Goal: Information Seeking & Learning: Learn about a topic

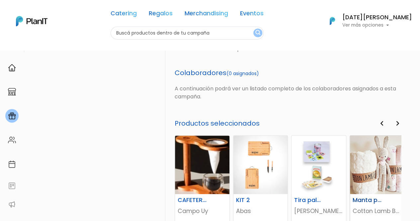
scroll to position [265, 0]
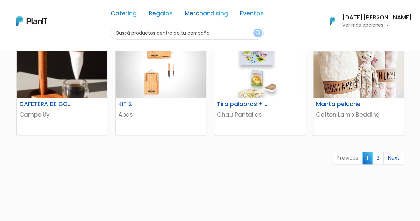
scroll to position [465, 0]
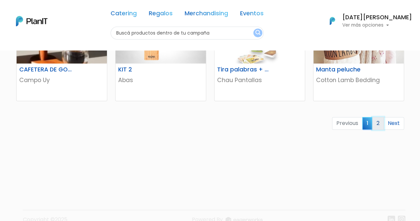
click at [377, 126] on link "2" at bounding box center [378, 123] width 12 height 13
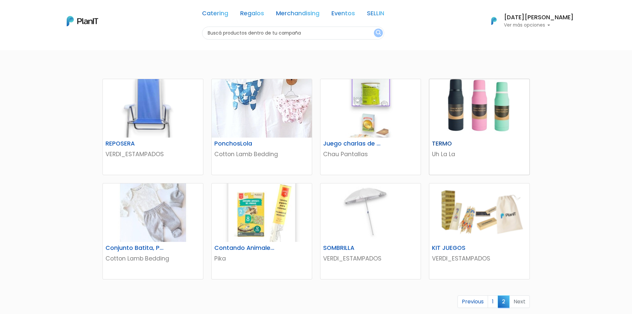
scroll to position [66, 0]
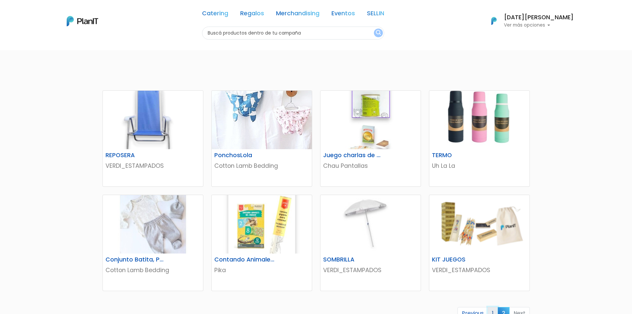
click at [419, 220] on link "1" at bounding box center [493, 313] width 10 height 13
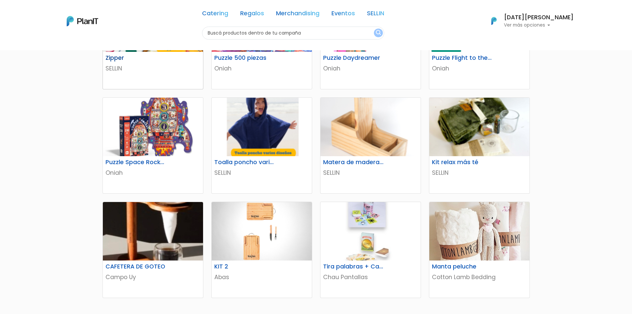
scroll to position [299, 0]
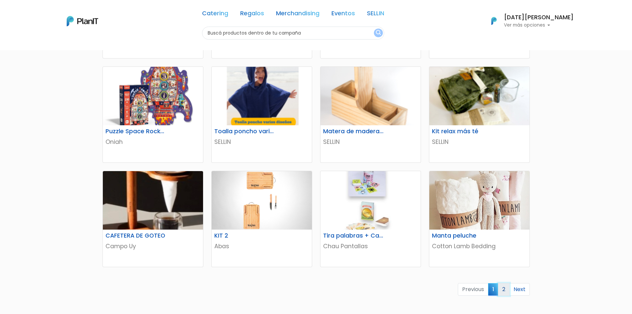
click at [503, 291] on link "2" at bounding box center [504, 289] width 12 height 13
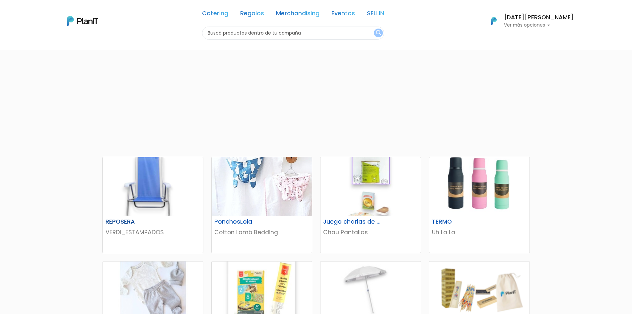
click at [157, 177] on img at bounding box center [153, 186] width 100 height 58
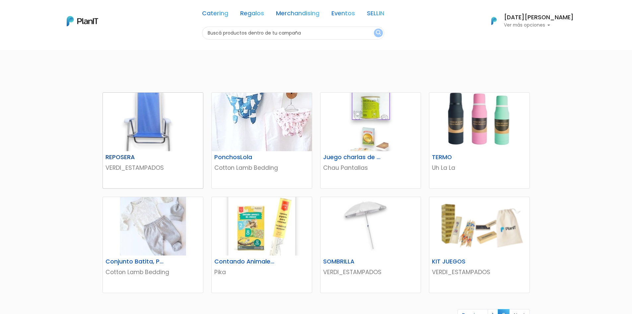
scroll to position [66, 0]
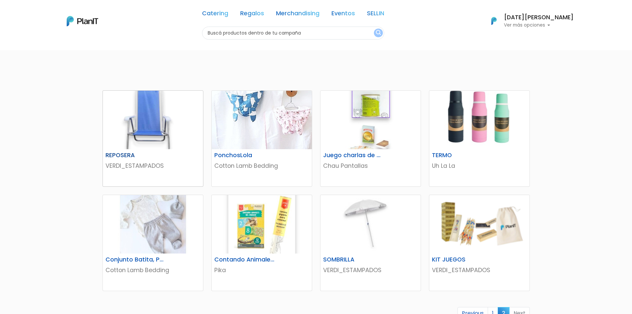
click at [162, 134] on img at bounding box center [153, 120] width 100 height 58
click at [155, 160] on div "REPOSERA" at bounding box center [153, 157] width 103 height 10
click at [147, 164] on p "VERDI_ESTAMPADOS" at bounding box center [153, 165] width 95 height 9
click at [147, 137] on img at bounding box center [153, 120] width 100 height 58
click at [243, 163] on p "Cotton Lamb Bedding" at bounding box center [261, 165] width 95 height 9
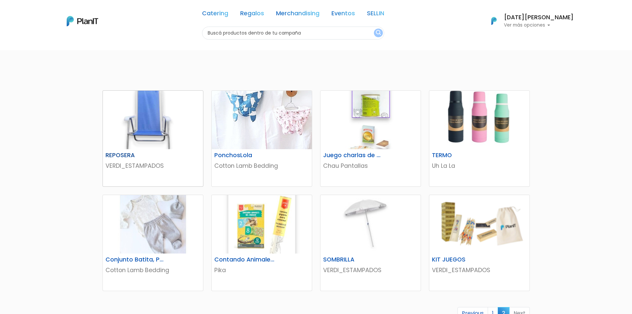
click at [161, 128] on img at bounding box center [153, 120] width 100 height 58
click at [398, 144] on img at bounding box center [371, 120] width 100 height 58
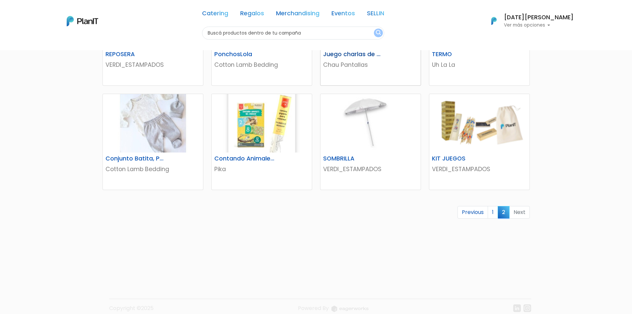
scroll to position [176, 0]
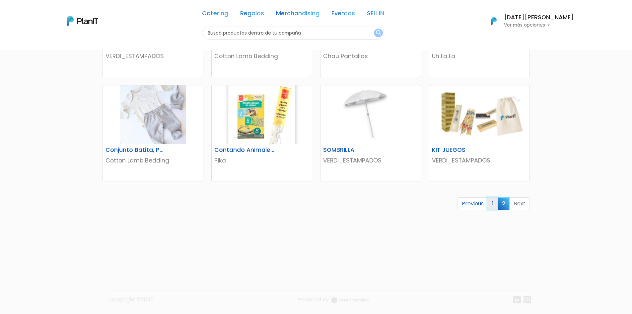
click at [494, 205] on link "1" at bounding box center [493, 203] width 10 height 13
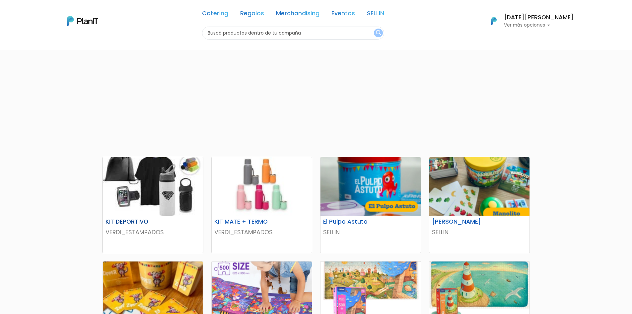
click at [164, 192] on img at bounding box center [153, 186] width 100 height 58
click at [152, 230] on p "VERDI_ESTAMPADOS" at bounding box center [153, 232] width 95 height 9
click at [233, 224] on h6 "KIT MATE + TERMO" at bounding box center [244, 221] width 69 height 7
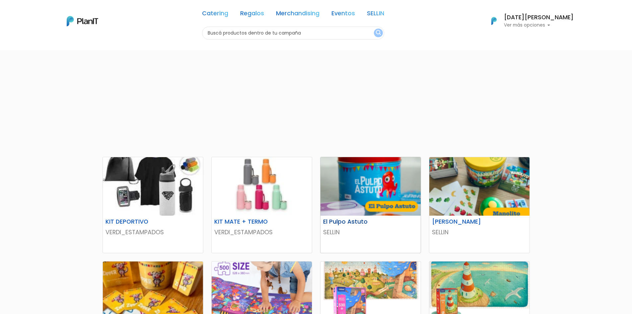
click at [345, 227] on div "El Pulpo Astuto" at bounding box center [370, 223] width 103 height 10
click at [255, 215] on img at bounding box center [262, 186] width 100 height 58
click at [348, 221] on h6 "El Pulpo Astuto" at bounding box center [353, 221] width 69 height 7
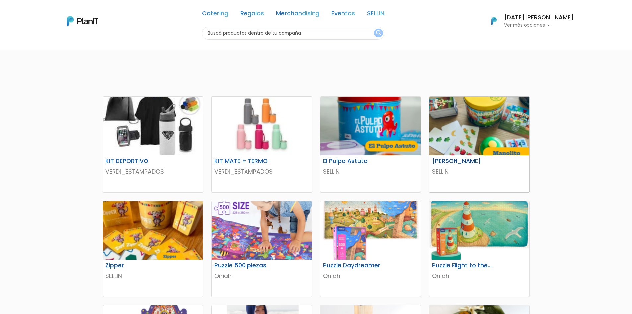
scroll to position [100, 0]
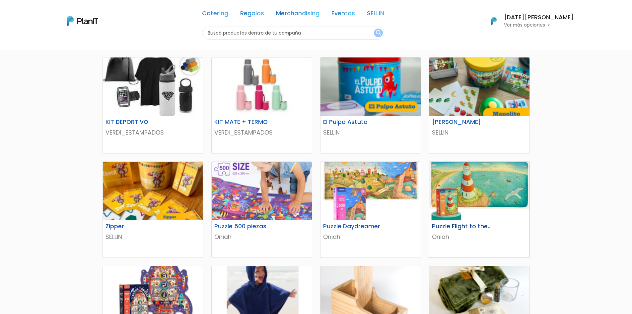
click at [439, 226] on h6 "Puzzle Flight to the horizon" at bounding box center [462, 226] width 69 height 7
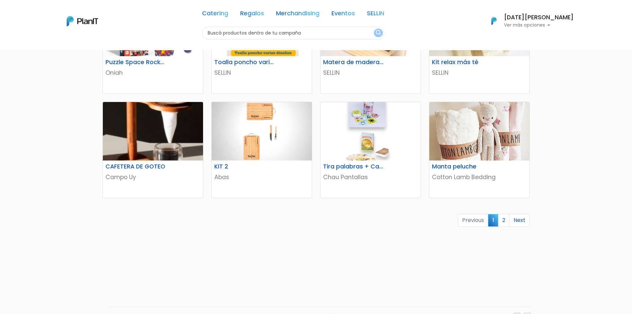
scroll to position [384, 0]
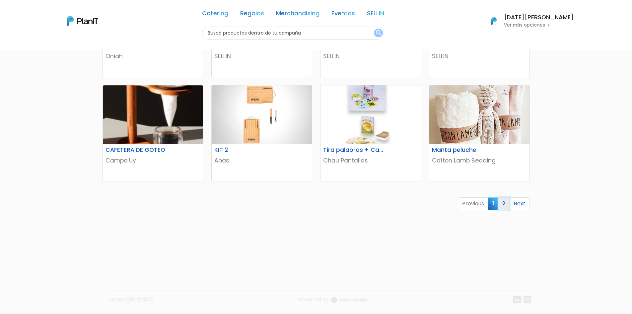
click at [504, 205] on link "2" at bounding box center [504, 203] width 12 height 13
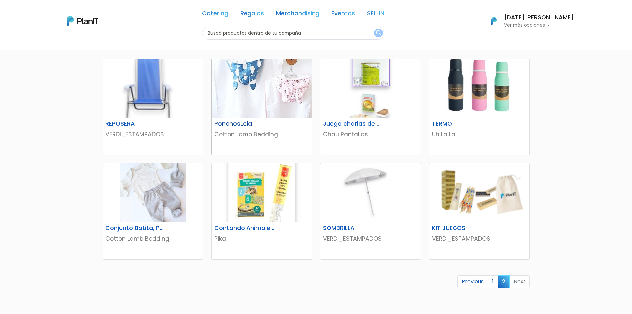
scroll to position [133, 0]
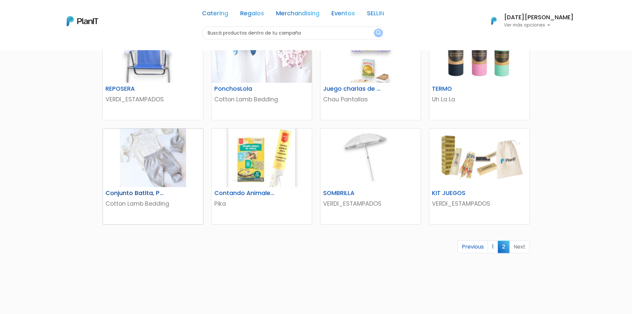
click at [150, 190] on h6 "Conjunto Batita, Pelele y Gorro" at bounding box center [136, 192] width 69 height 7
click at [158, 164] on img at bounding box center [153, 157] width 100 height 58
click at [466, 172] on img at bounding box center [479, 157] width 100 height 58
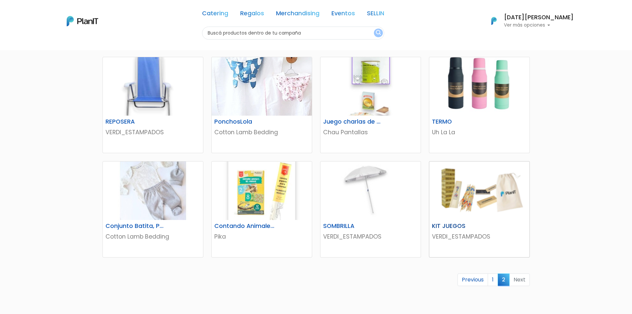
scroll to position [100, 0]
click at [340, 123] on h6 "Juego charlas de mesa + Cartas españolas" at bounding box center [353, 121] width 69 height 7
